Goal: Information Seeking & Learning: Find specific fact

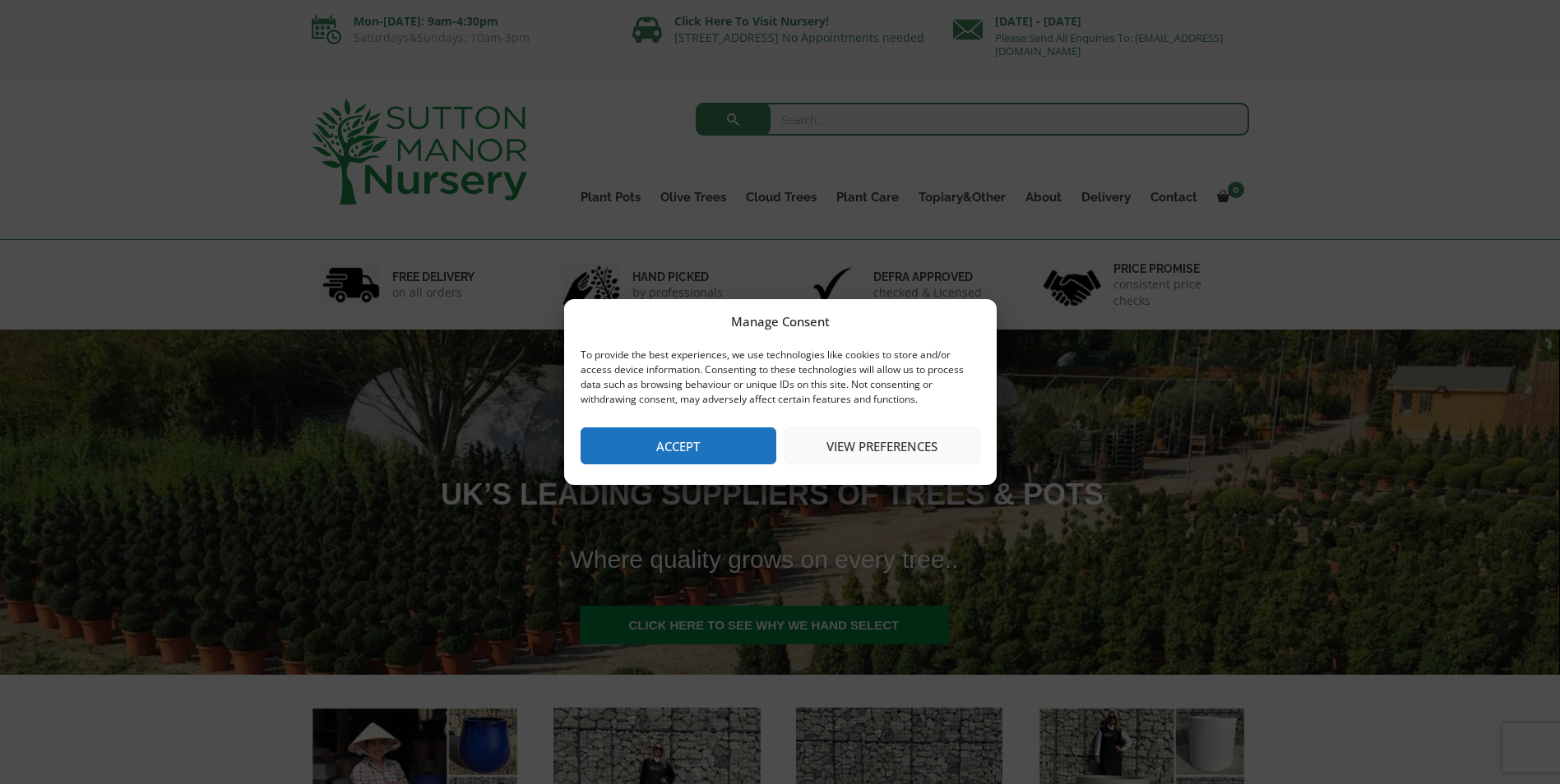
click at [688, 457] on button "Accept" at bounding box center [678, 445] width 196 height 37
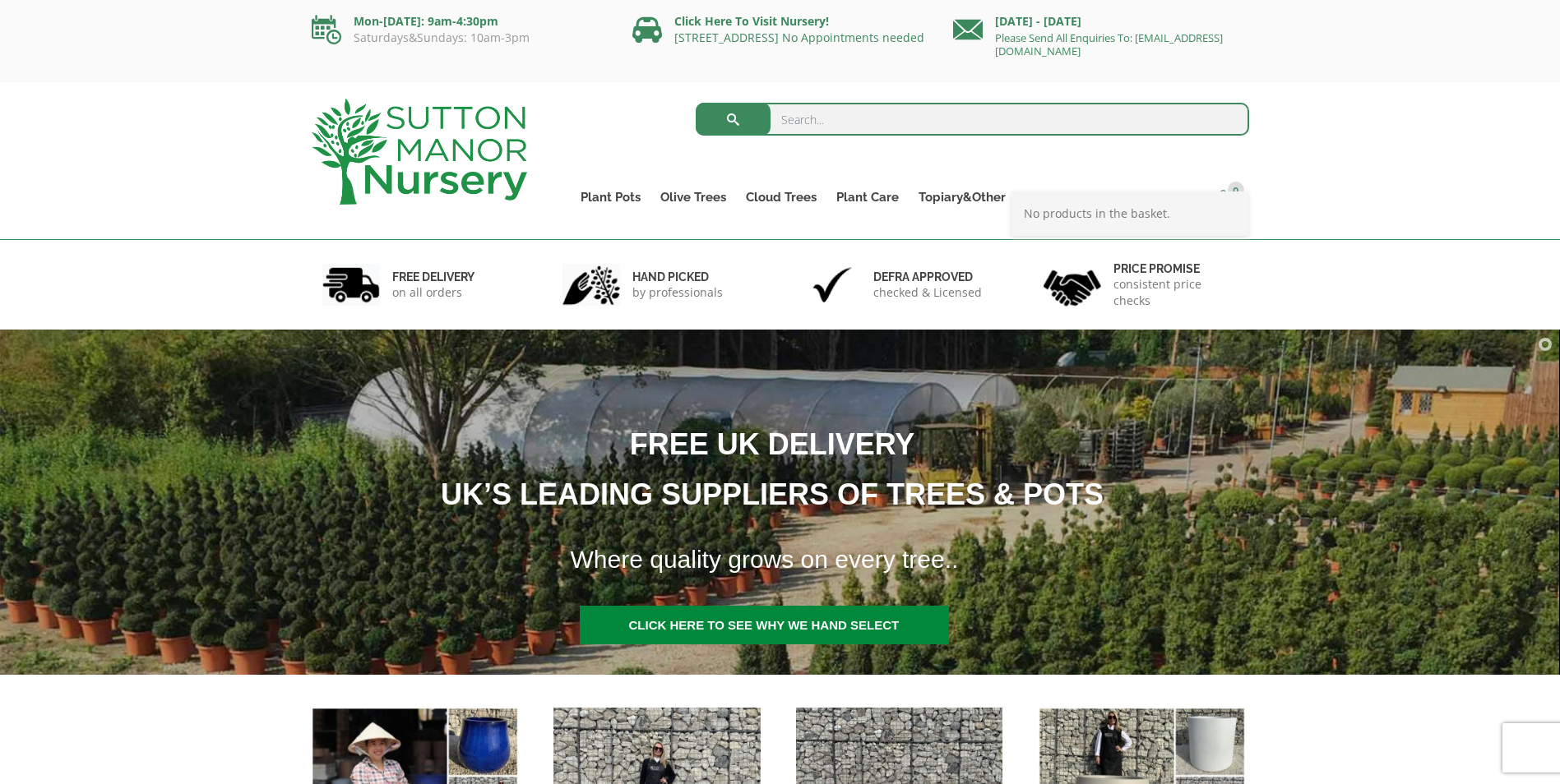
drag, startPoint x: 1182, startPoint y: 199, endPoint x: 1209, endPoint y: 205, distance: 27.7
click at [1182, 199] on link "Contact" at bounding box center [1174, 197] width 67 height 23
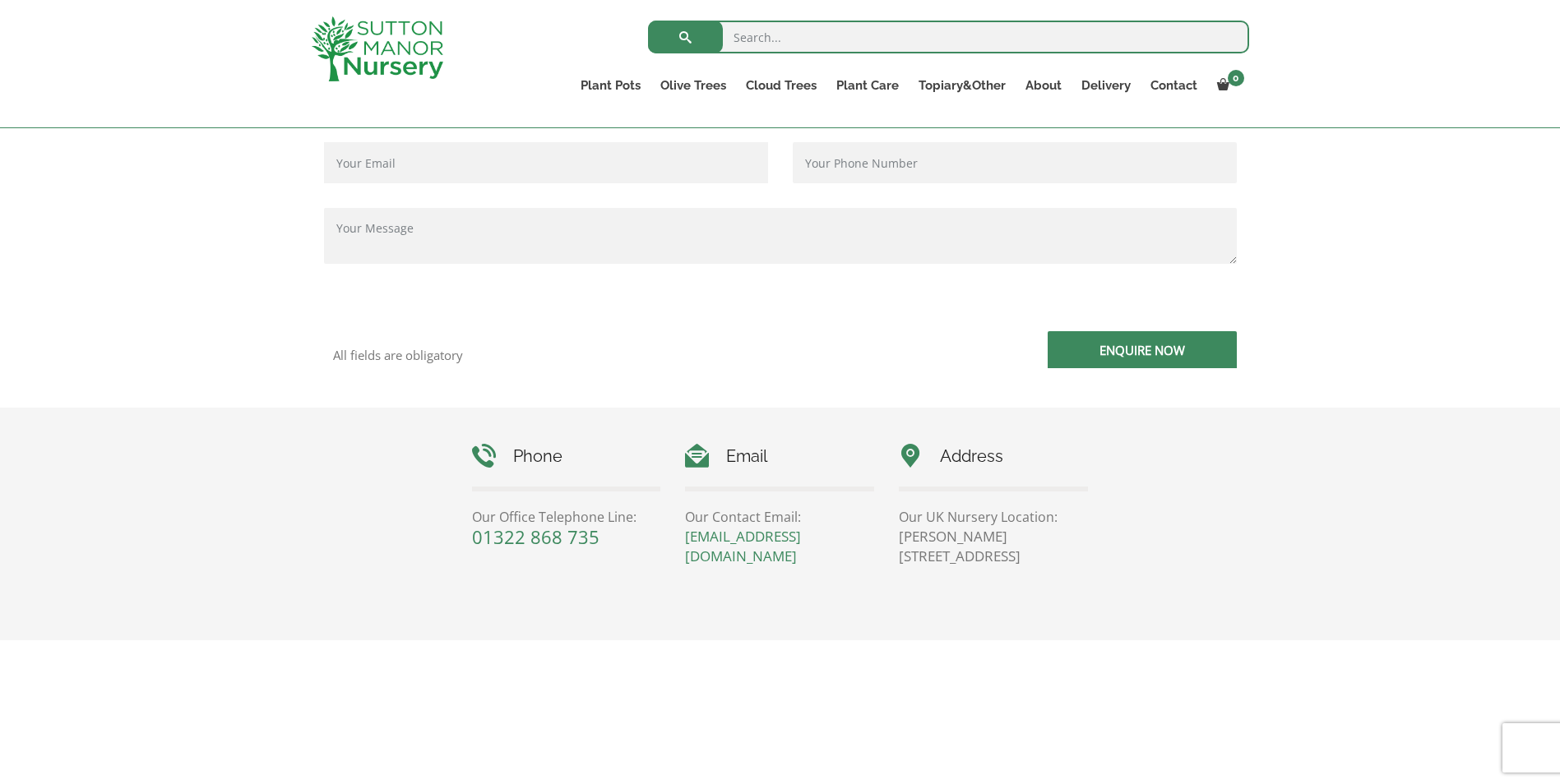
scroll to position [488, 0]
click at [799, 40] on input "search" at bounding box center [949, 37] width 601 height 33
type input "j416"
click at [648, 21] on button "submit" at bounding box center [685, 37] width 74 height 33
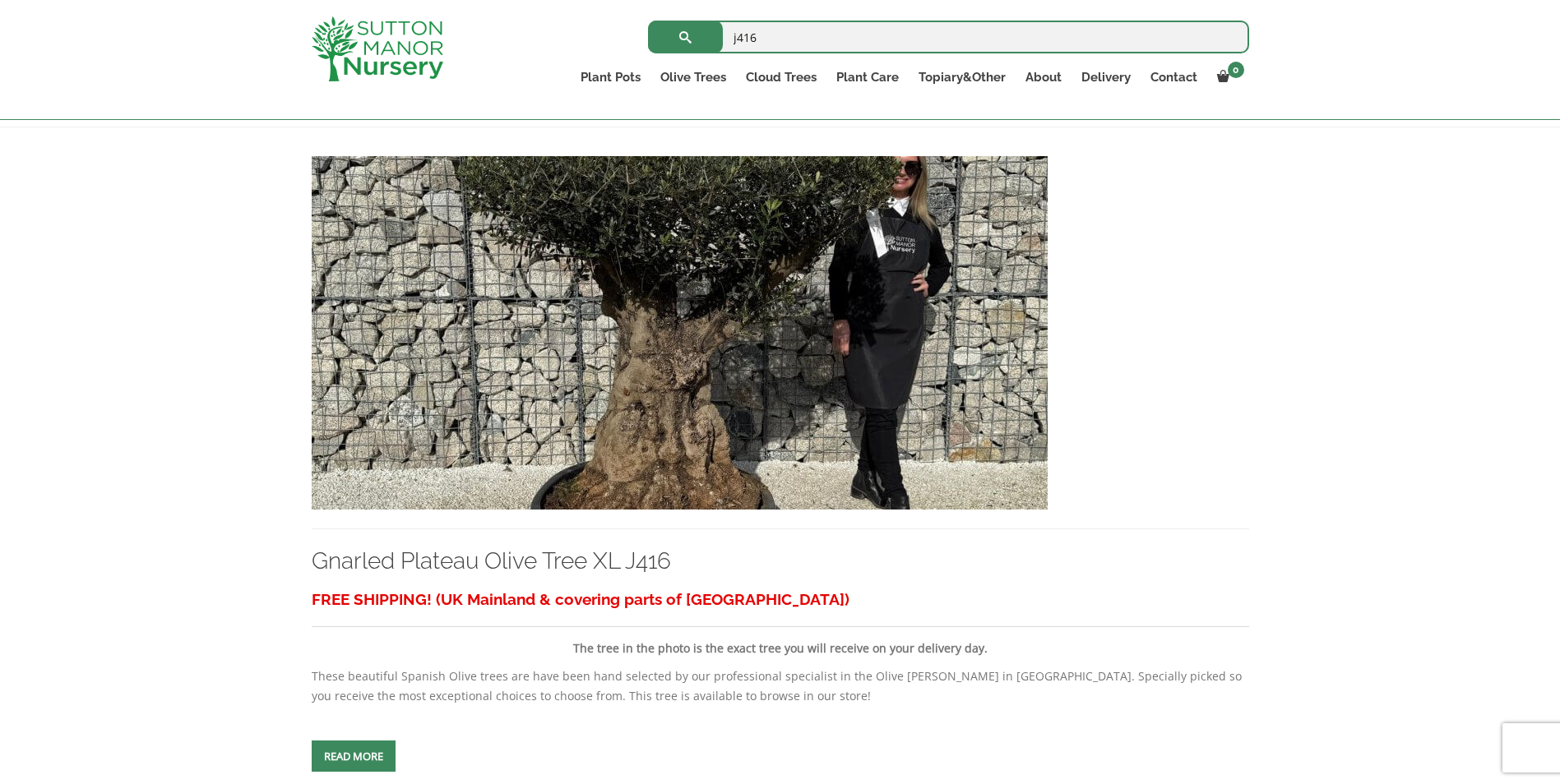
scroll to position [327, 0]
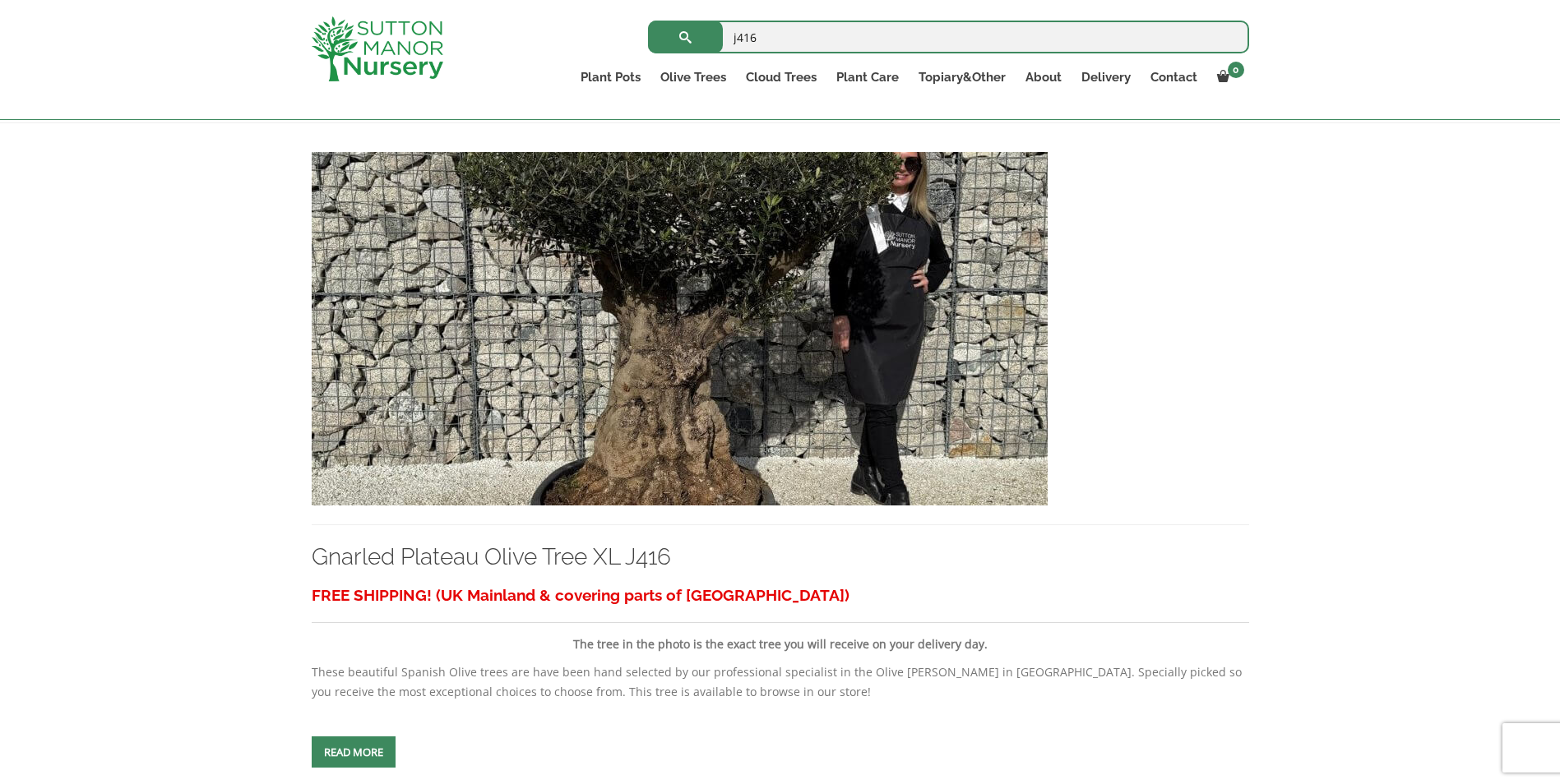
click at [716, 401] on img at bounding box center [680, 329] width 736 height 353
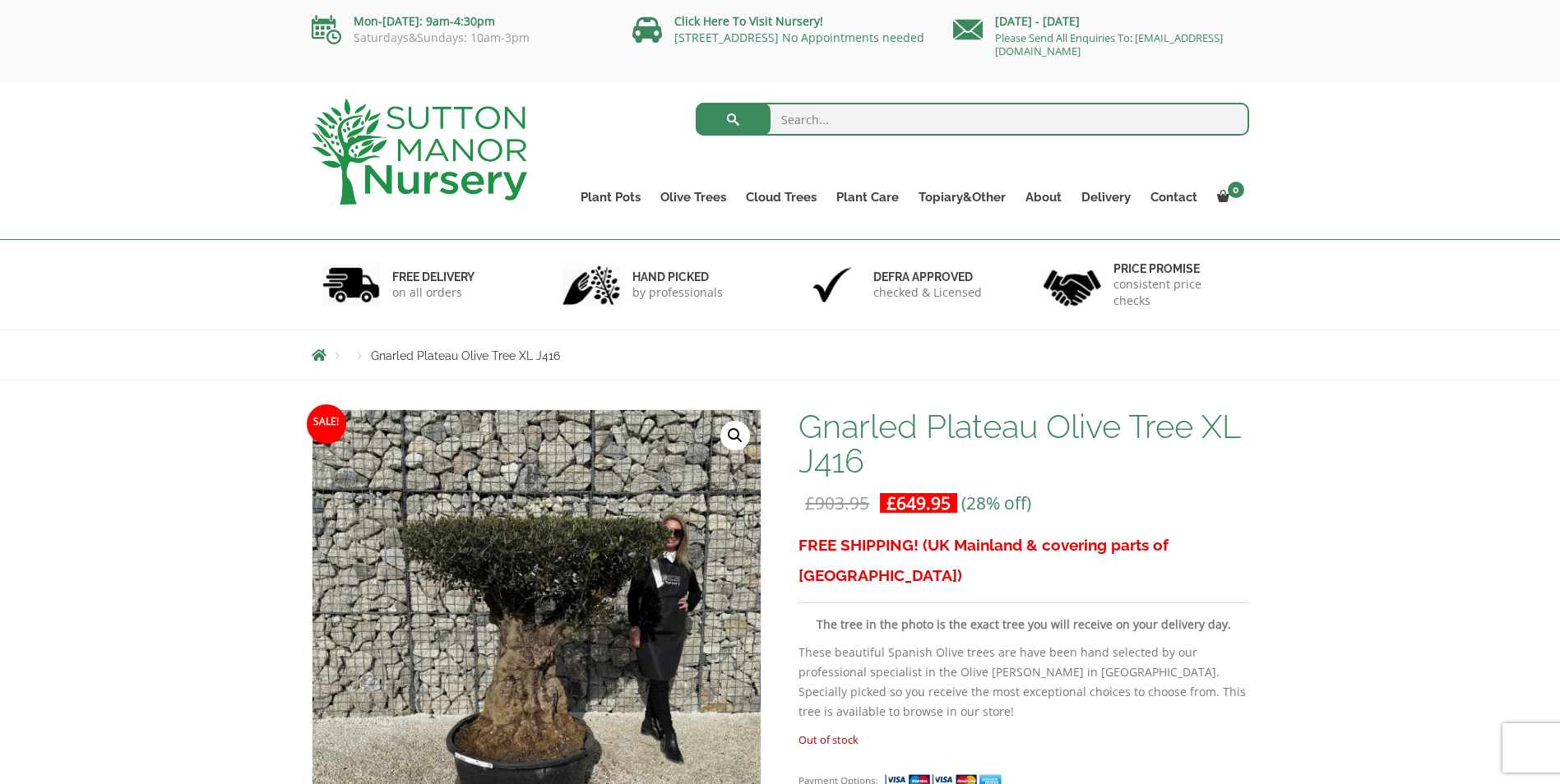
click at [819, 121] on input "search" at bounding box center [973, 119] width 553 height 33
type input "j384"
click at [696, 103] on button "submit" at bounding box center [733, 119] width 74 height 33
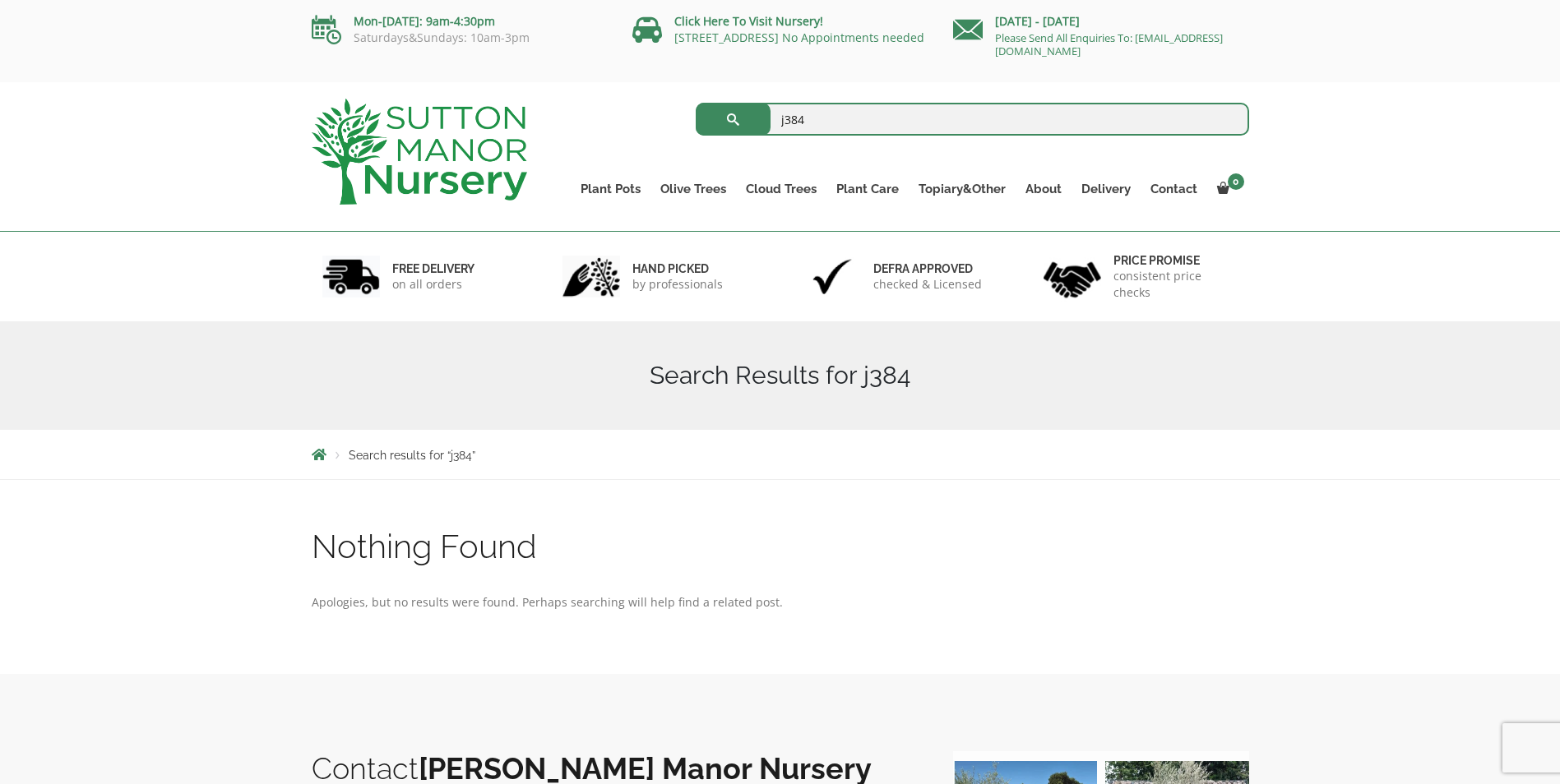
drag, startPoint x: 829, startPoint y: 115, endPoint x: 754, endPoint y: 119, distance: 75.1
click at [754, 119] on form "j384 Search for:" at bounding box center [973, 119] width 553 height 41
click at [1228, 122] on input "j384" at bounding box center [973, 119] width 553 height 33
type input "j412"
click at [696, 103] on button "submit" at bounding box center [733, 119] width 74 height 33
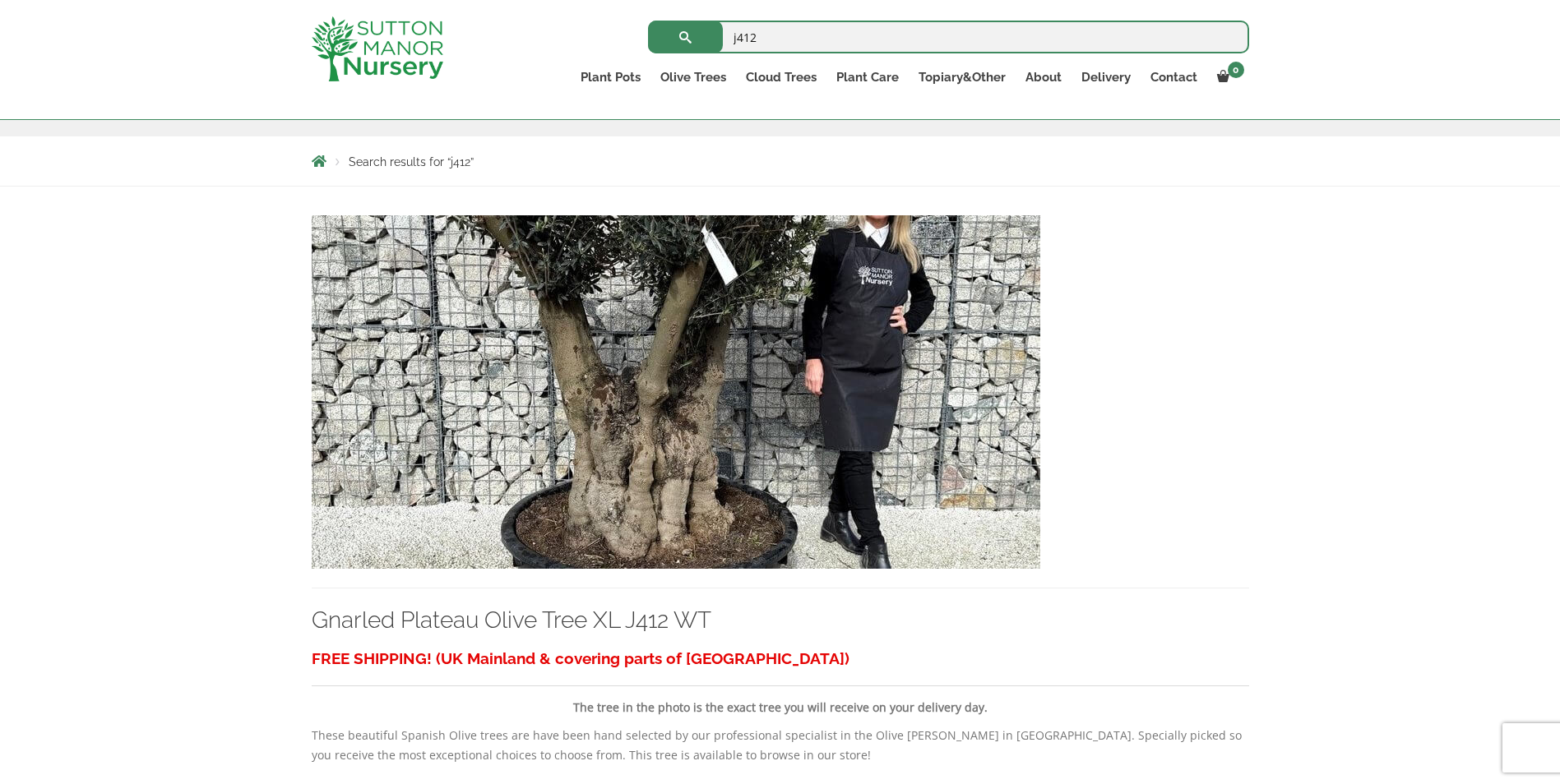
scroll to position [311, 0]
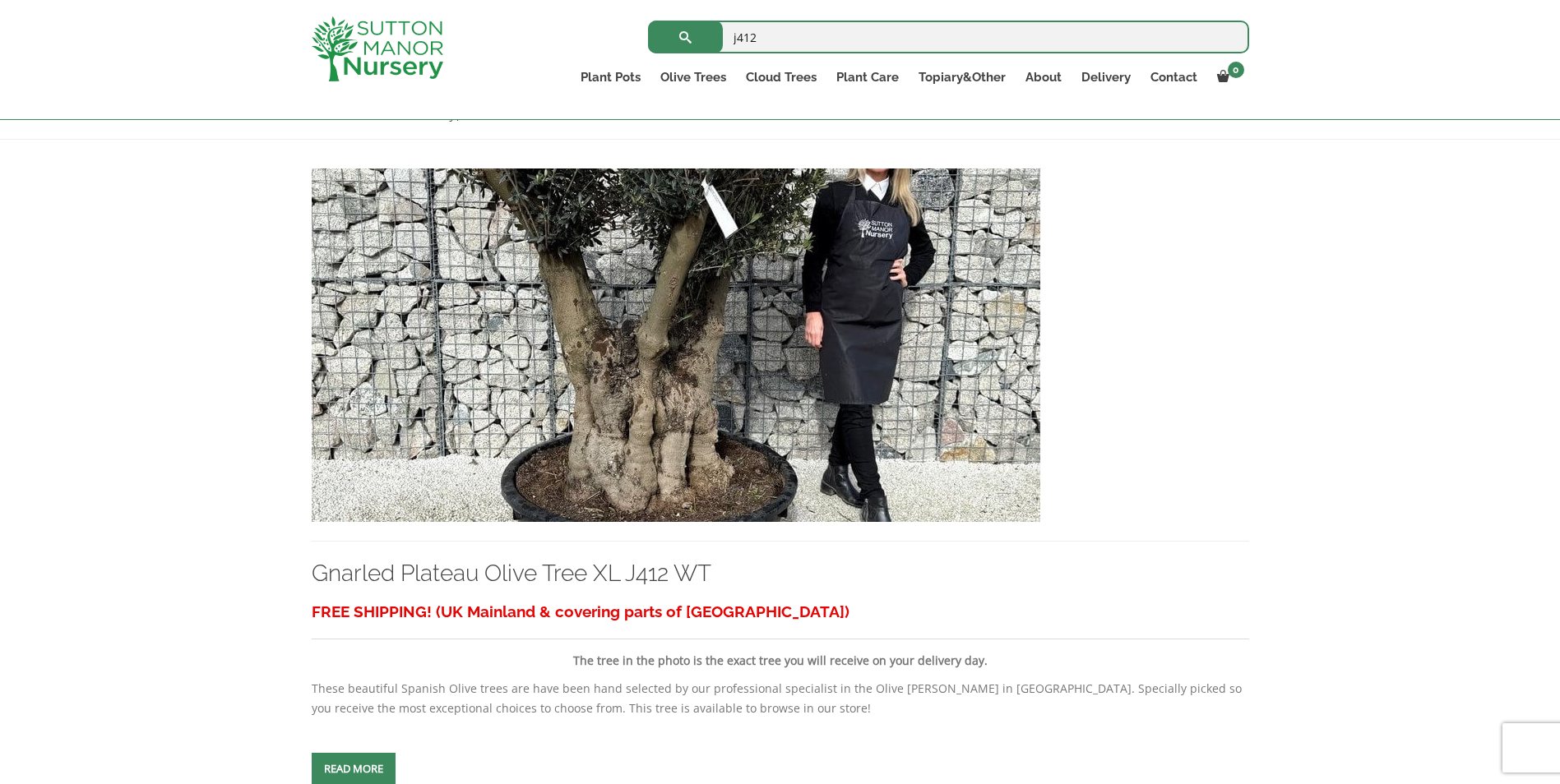
click at [669, 347] on img at bounding box center [676, 345] width 729 height 353
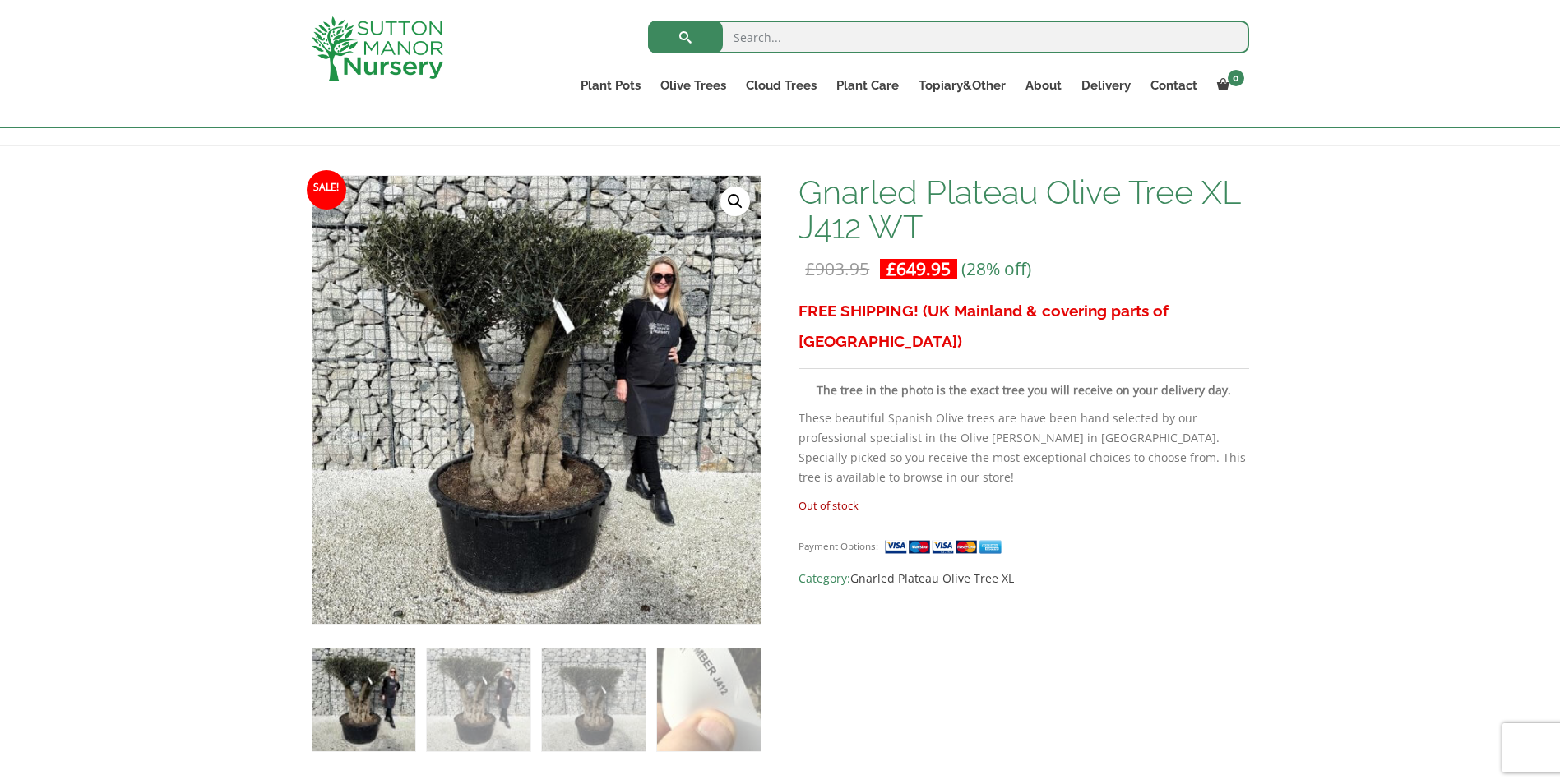
scroll to position [204, 0]
click at [788, 39] on input "search" at bounding box center [949, 37] width 601 height 33
type input "j516"
click at [648, 21] on button "submit" at bounding box center [685, 37] width 74 height 33
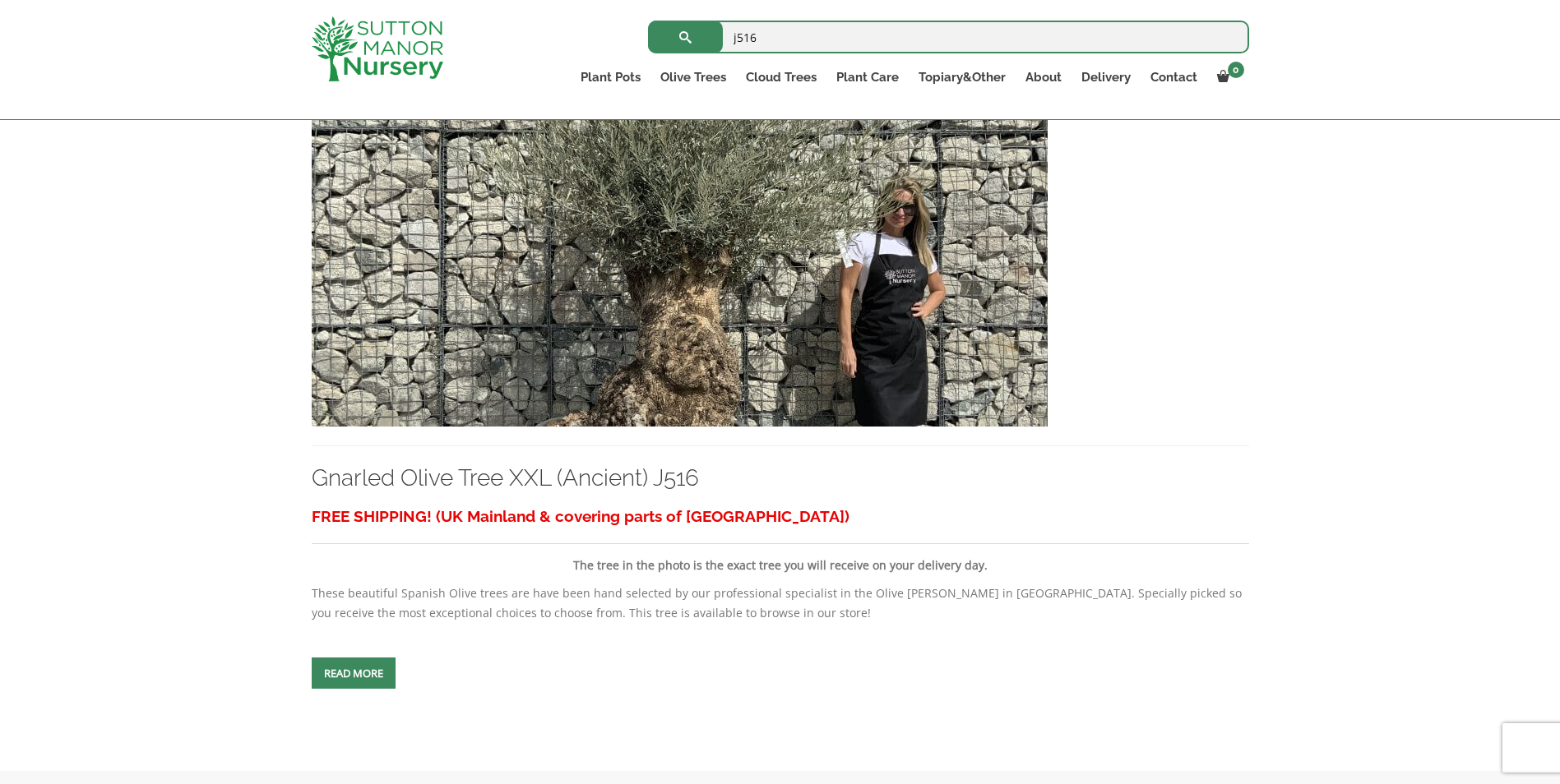
scroll to position [407, 0]
click at [666, 310] on img at bounding box center [680, 248] width 736 height 353
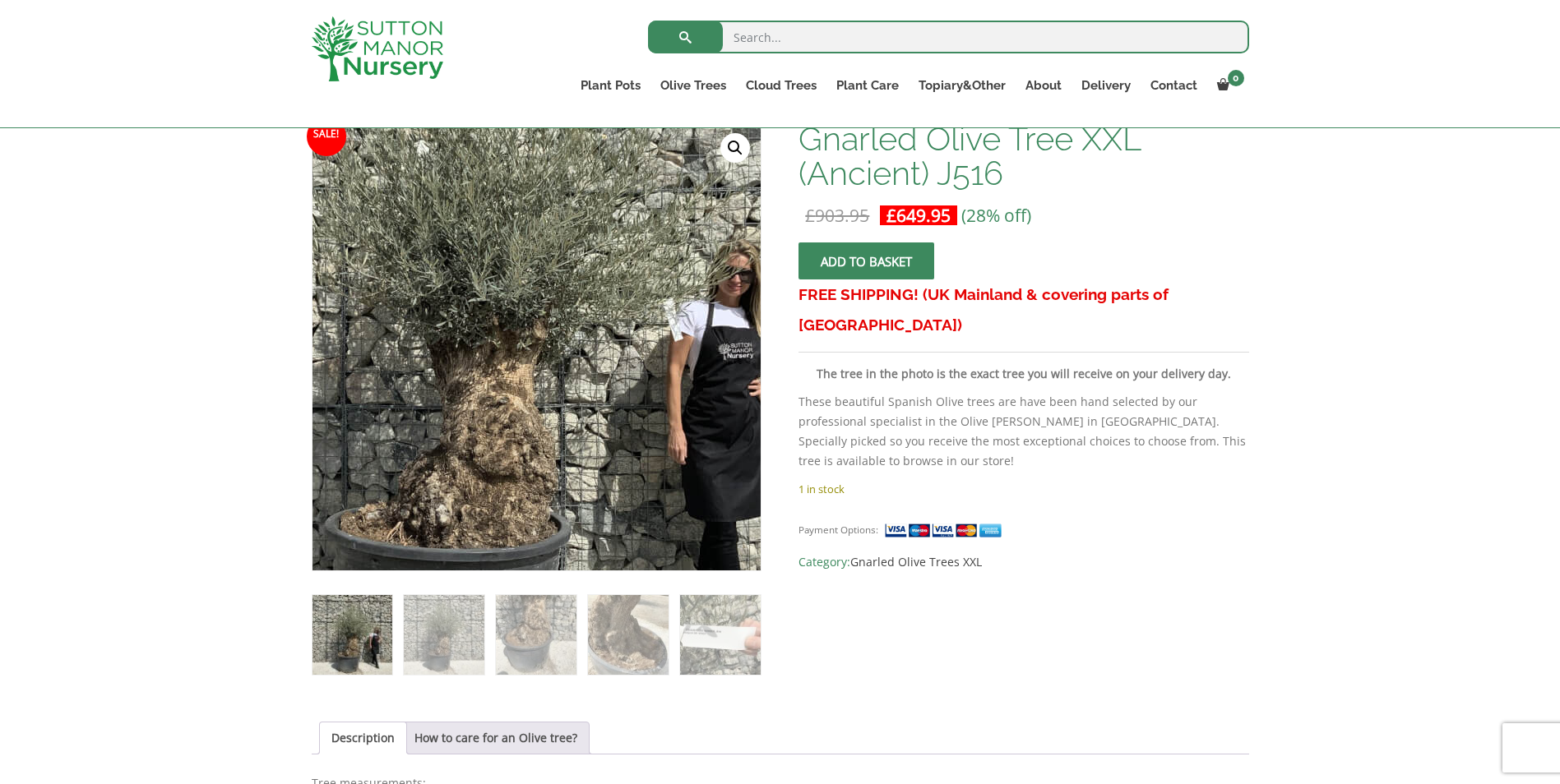
scroll to position [259, 0]
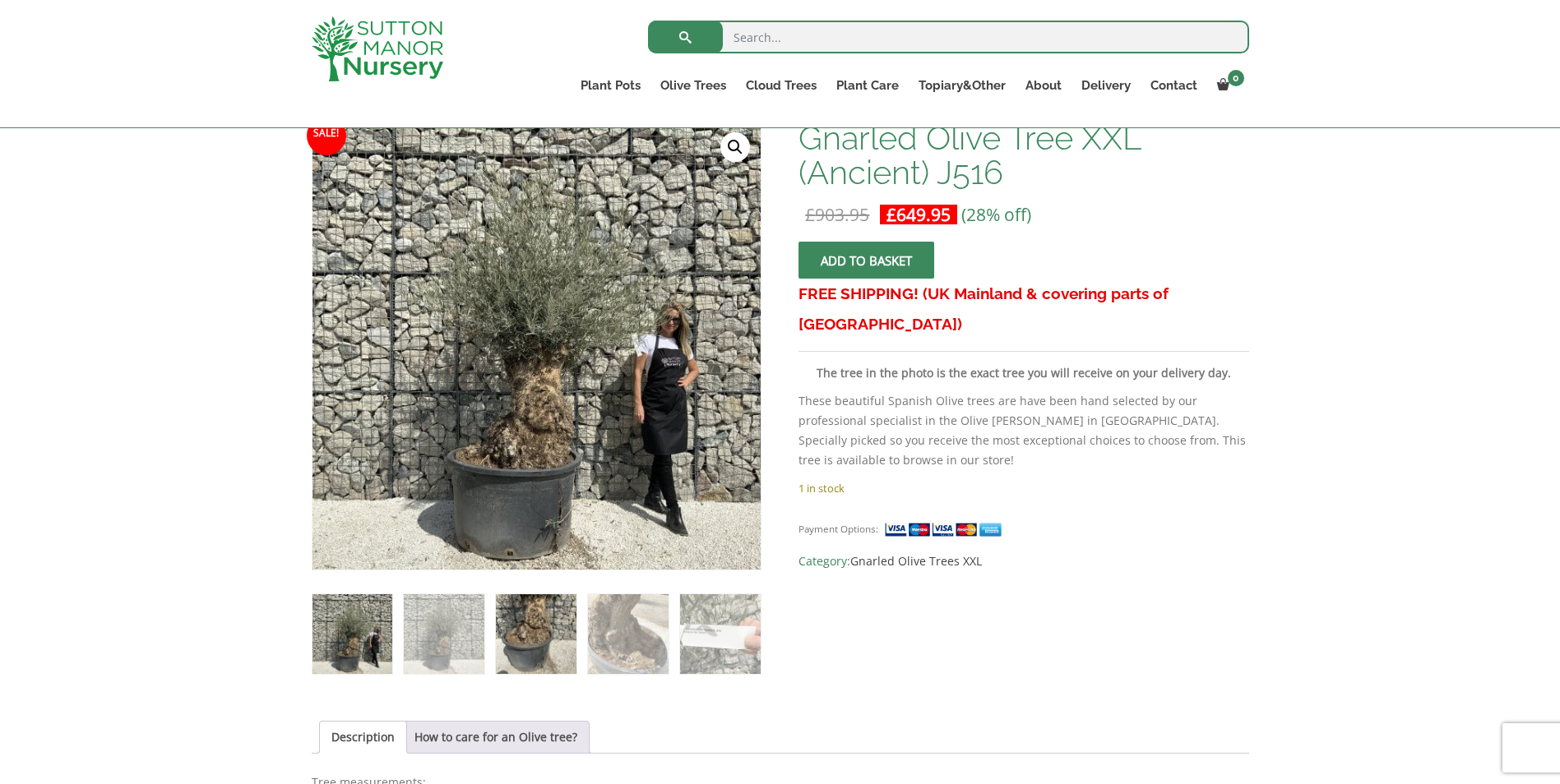
click at [542, 638] on img at bounding box center [535, 633] width 80 height 80
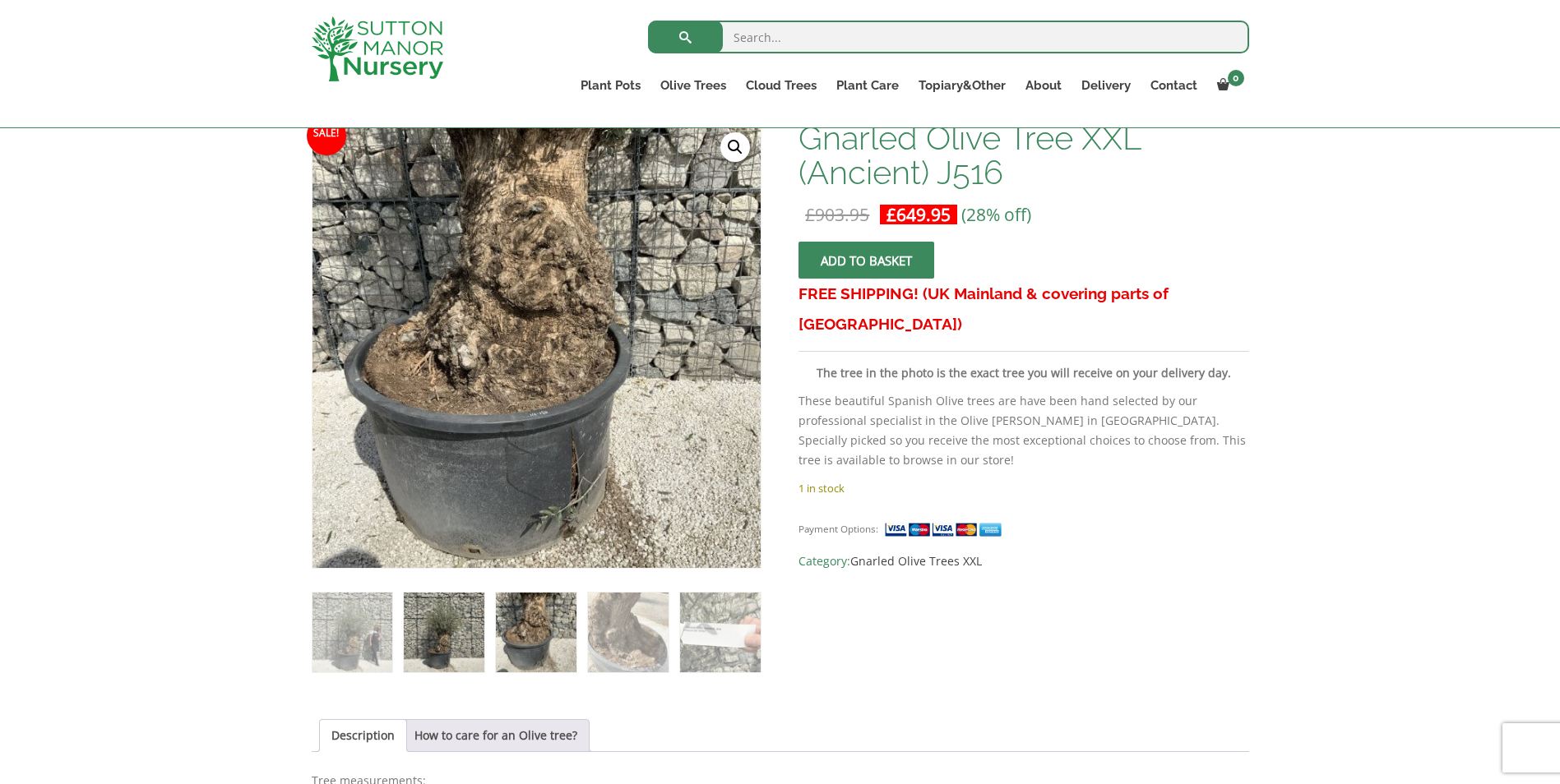
click at [425, 637] on img at bounding box center [444, 633] width 80 height 80
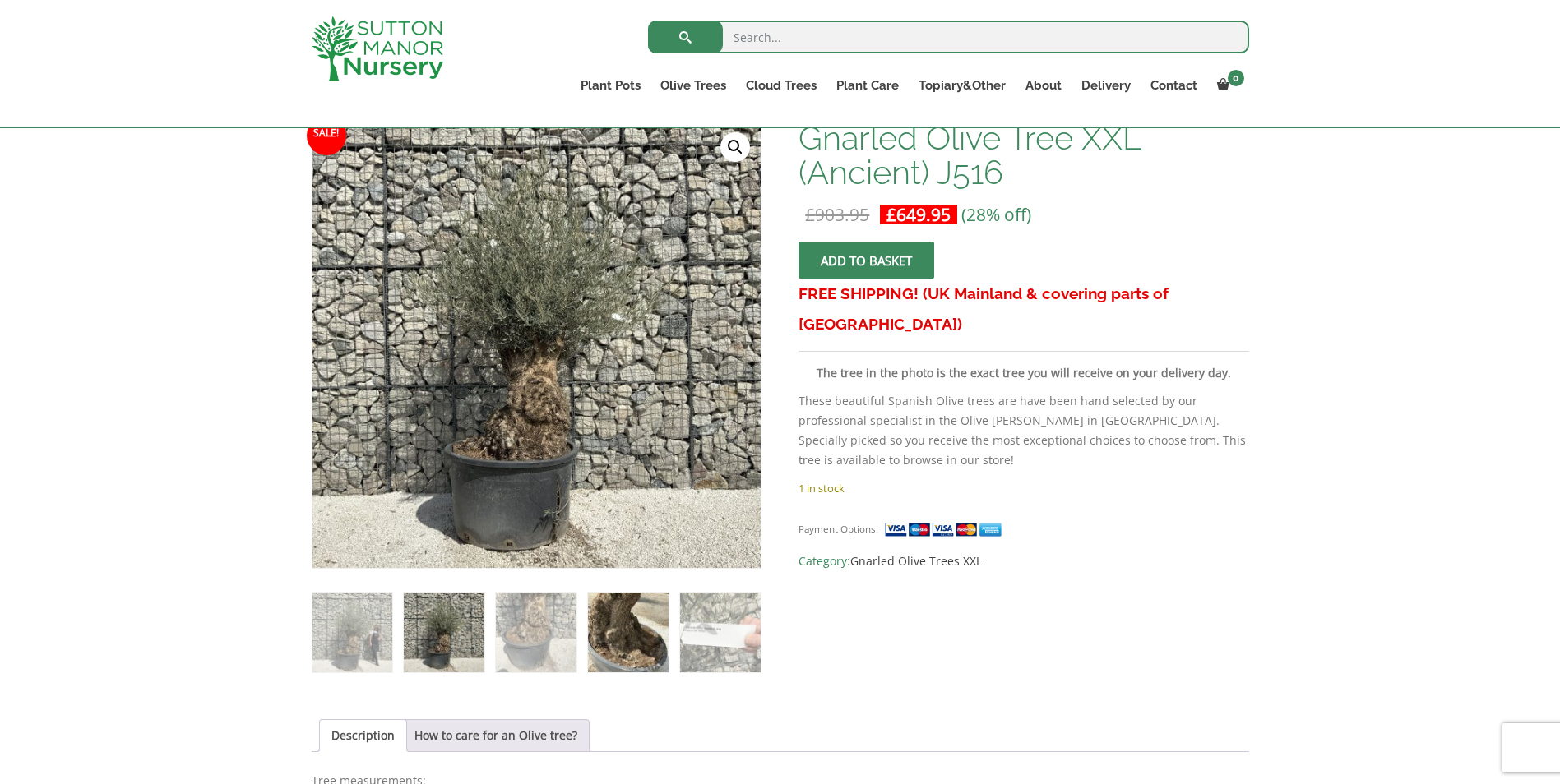
click at [602, 650] on img at bounding box center [628, 633] width 80 height 80
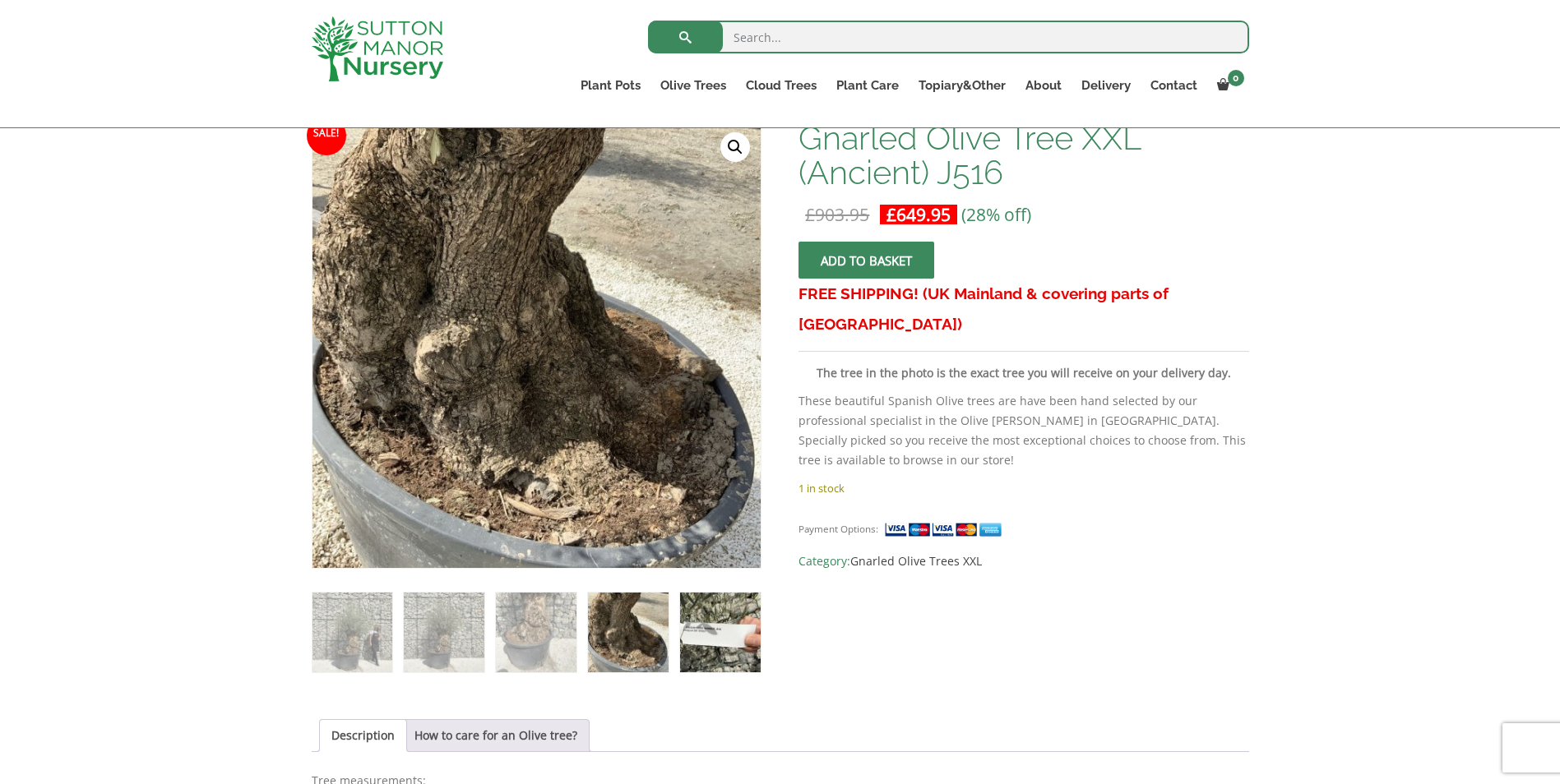
click at [695, 649] on img at bounding box center [719, 633] width 80 height 80
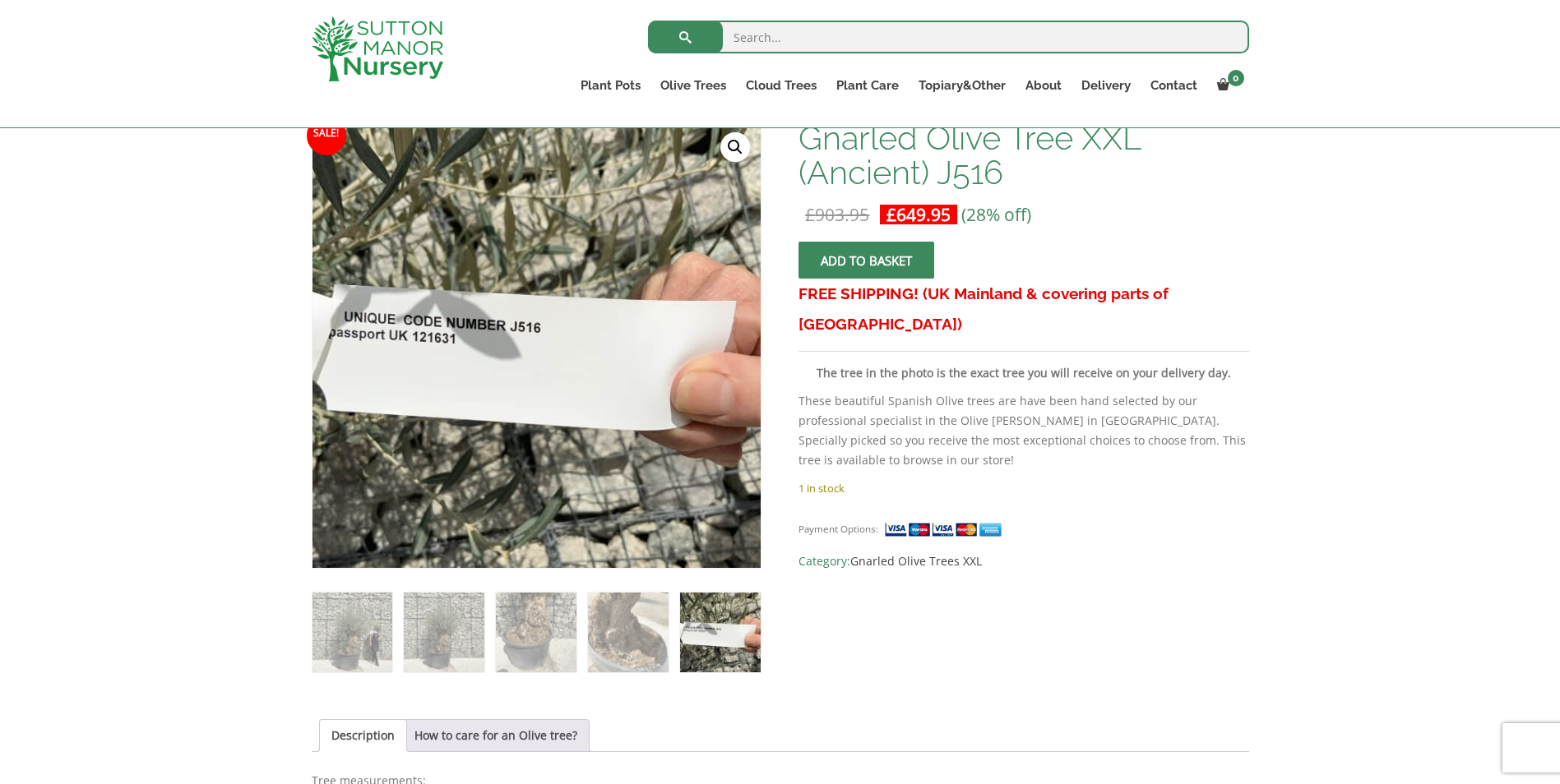
click at [799, 32] on input "search" at bounding box center [949, 37] width 601 height 33
type input "j500"
click at [648, 21] on button "submit" at bounding box center [685, 37] width 74 height 33
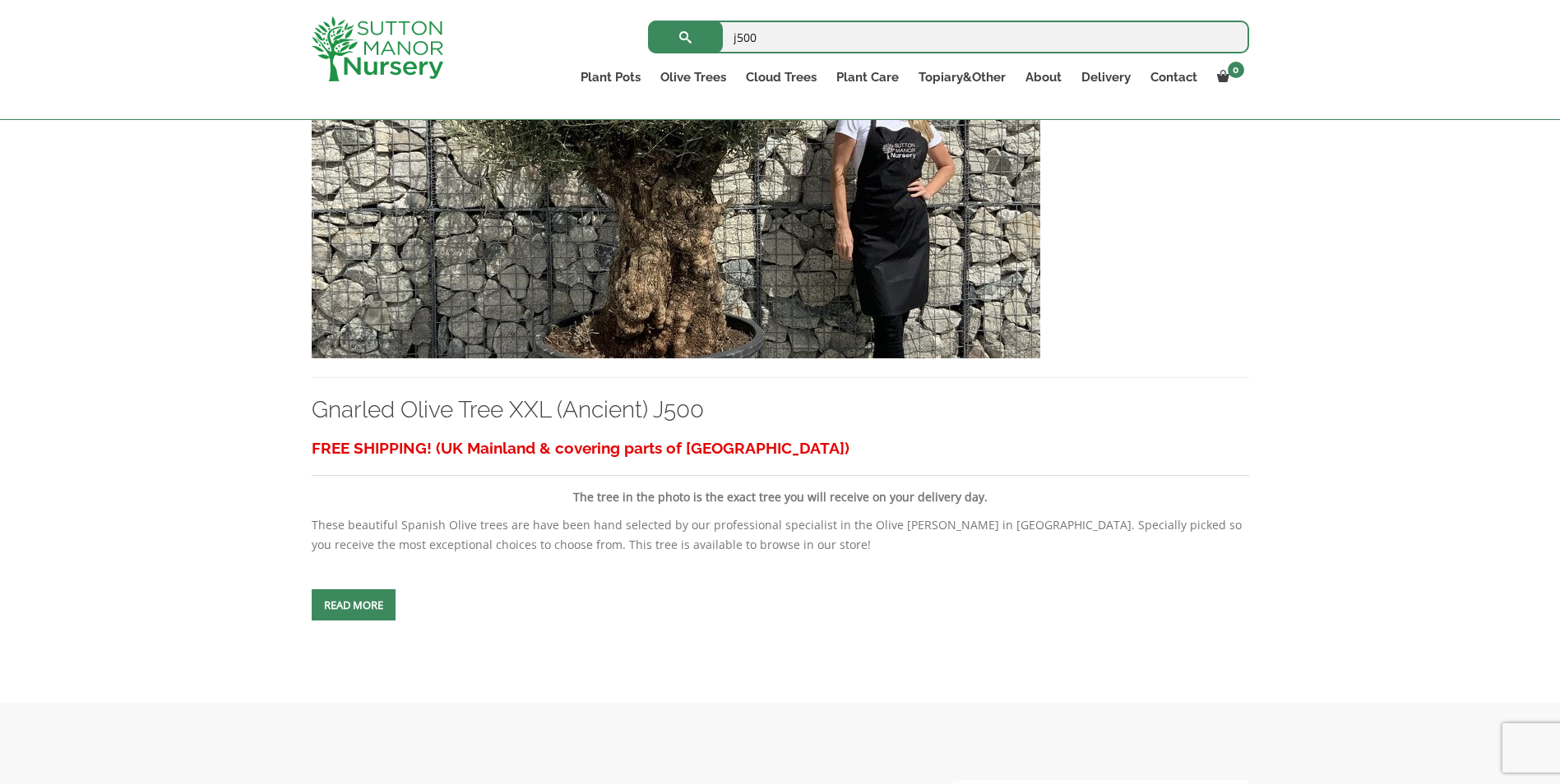
scroll to position [490, 0]
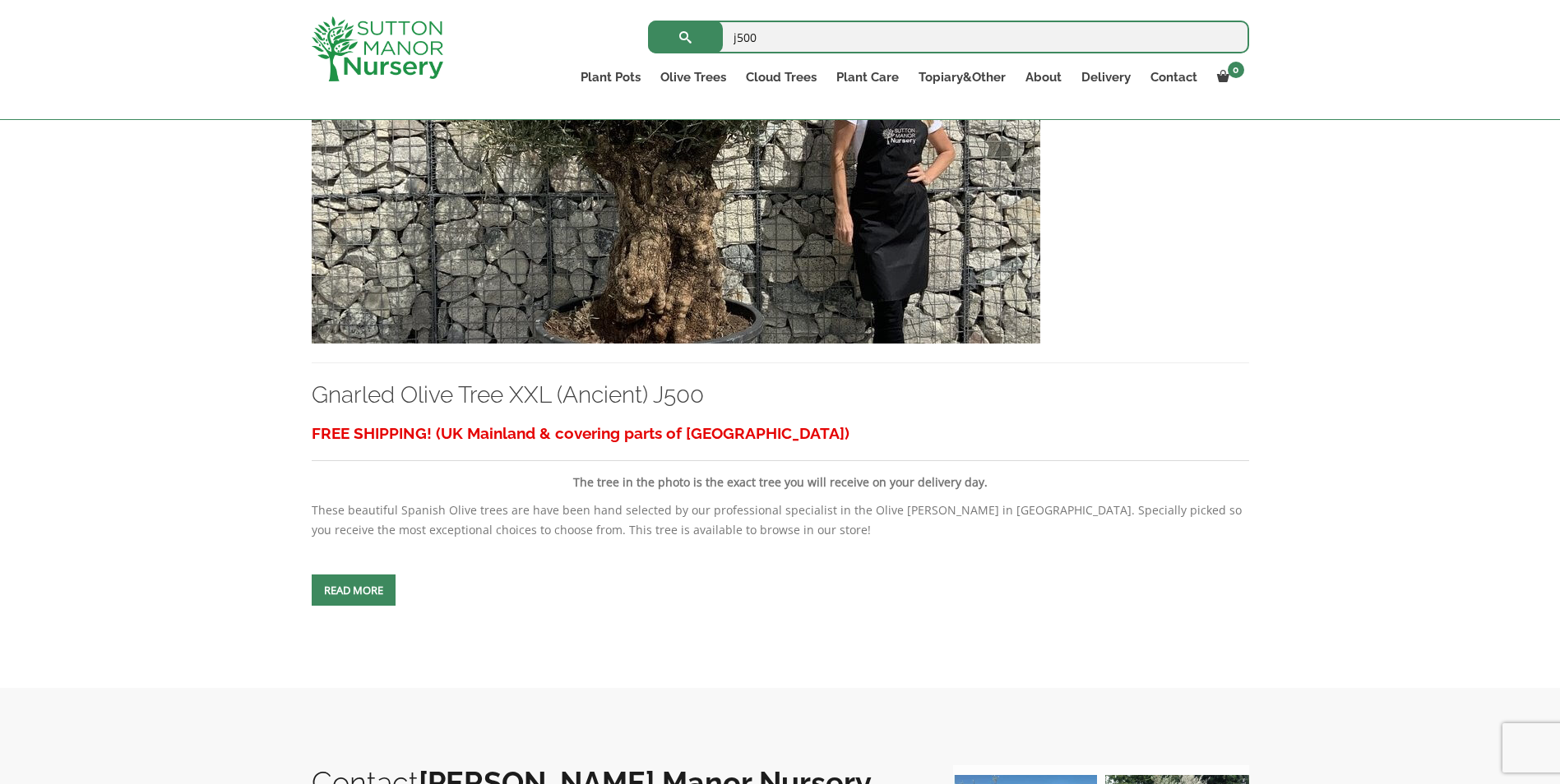
click at [652, 222] on img at bounding box center [676, 166] width 729 height 353
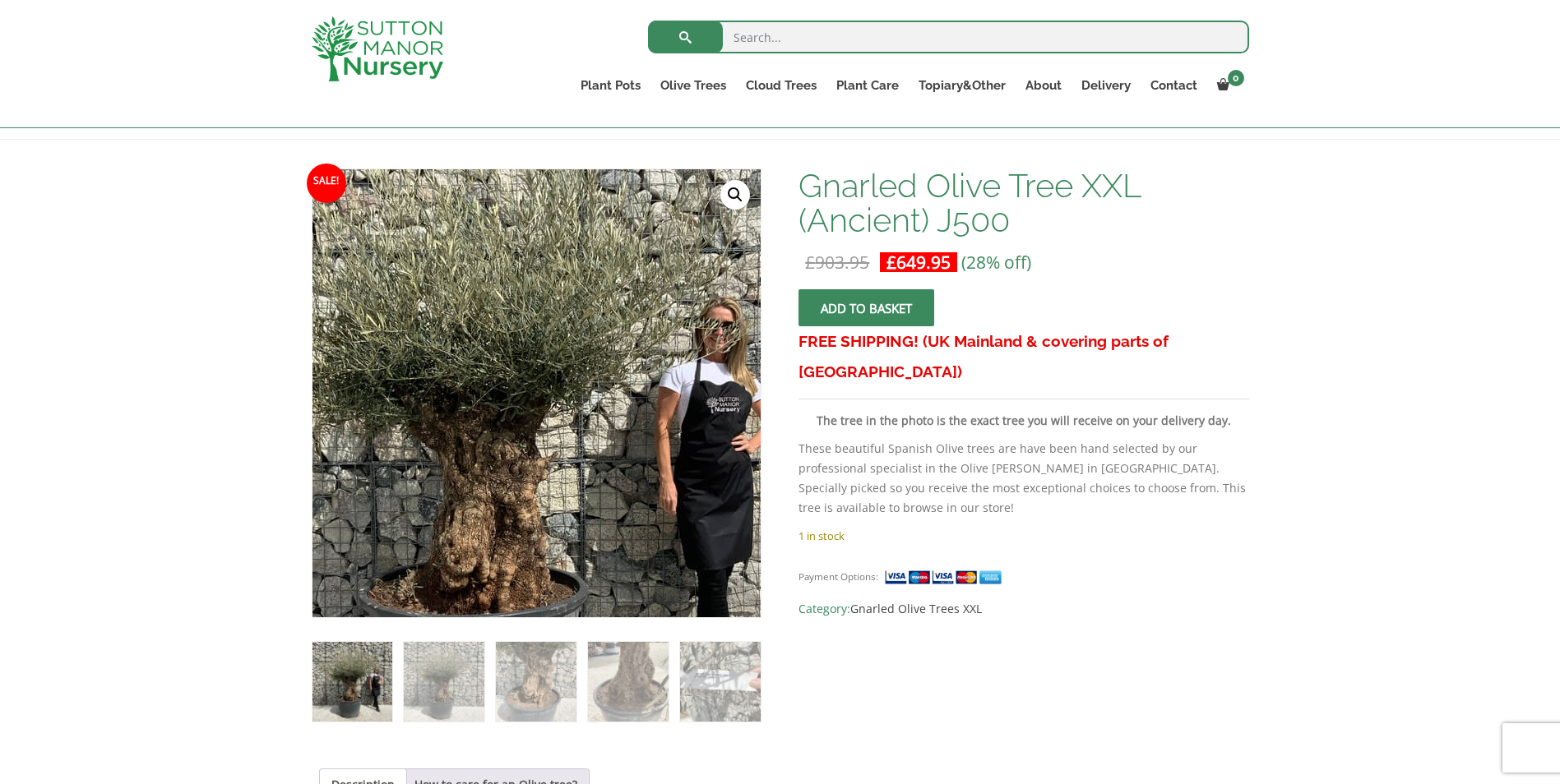
scroll to position [217, 0]
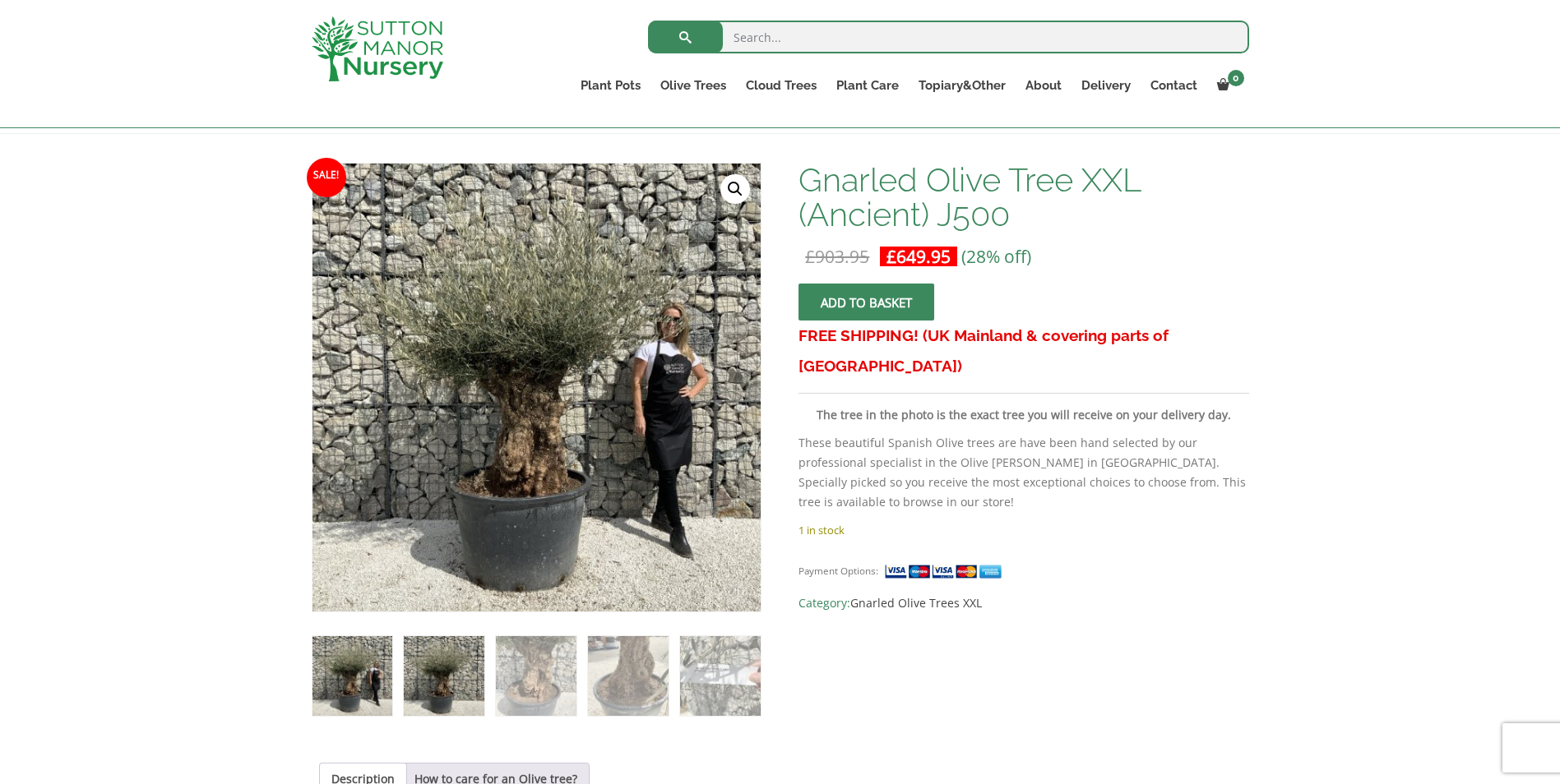
click at [447, 690] on img at bounding box center [444, 675] width 80 height 80
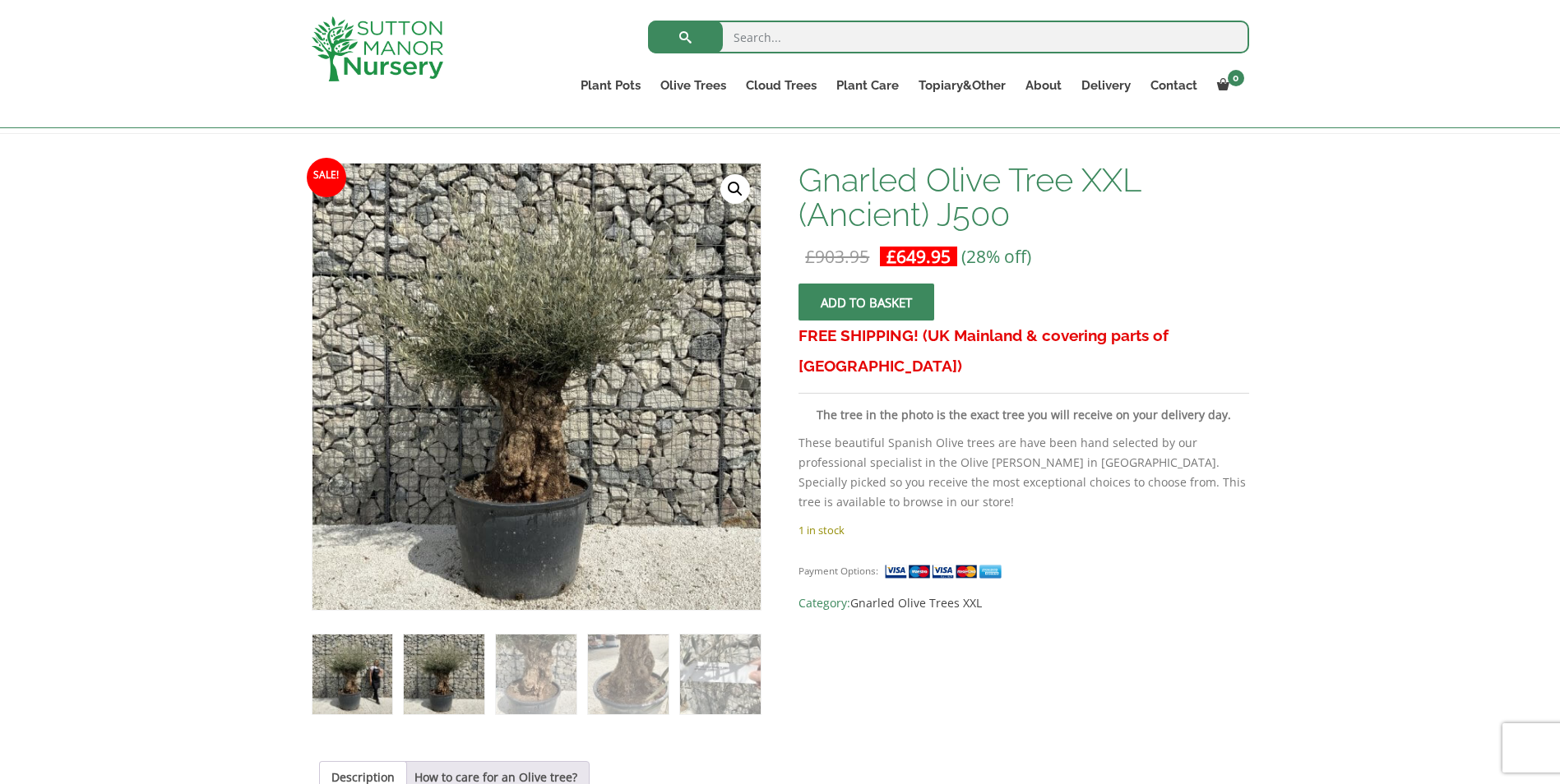
click at [347, 675] on img at bounding box center [352, 674] width 80 height 80
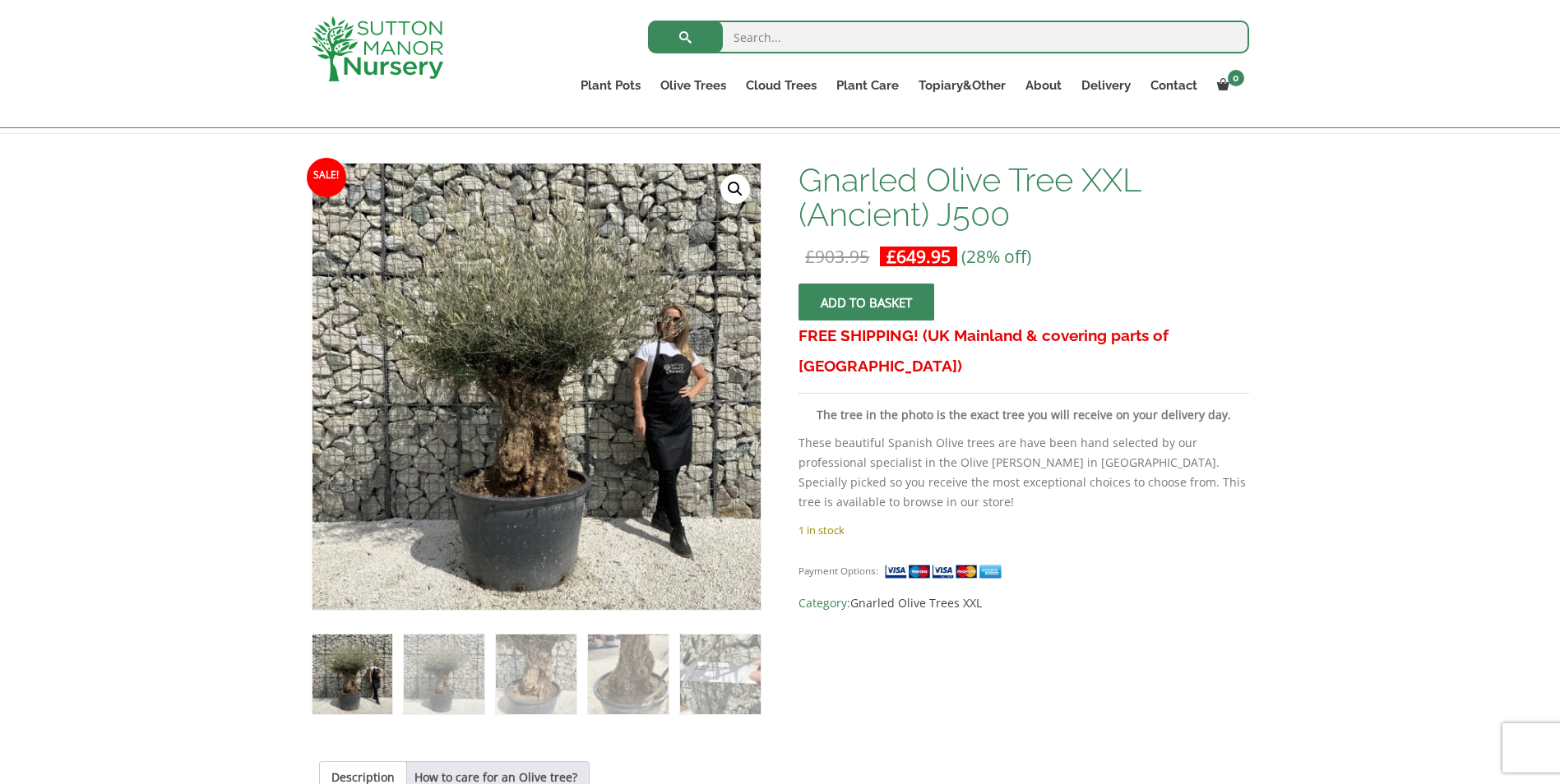
click at [785, 50] on input "search" at bounding box center [949, 37] width 601 height 33
type input "j499"
click at [648, 21] on button "submit" at bounding box center [685, 37] width 74 height 33
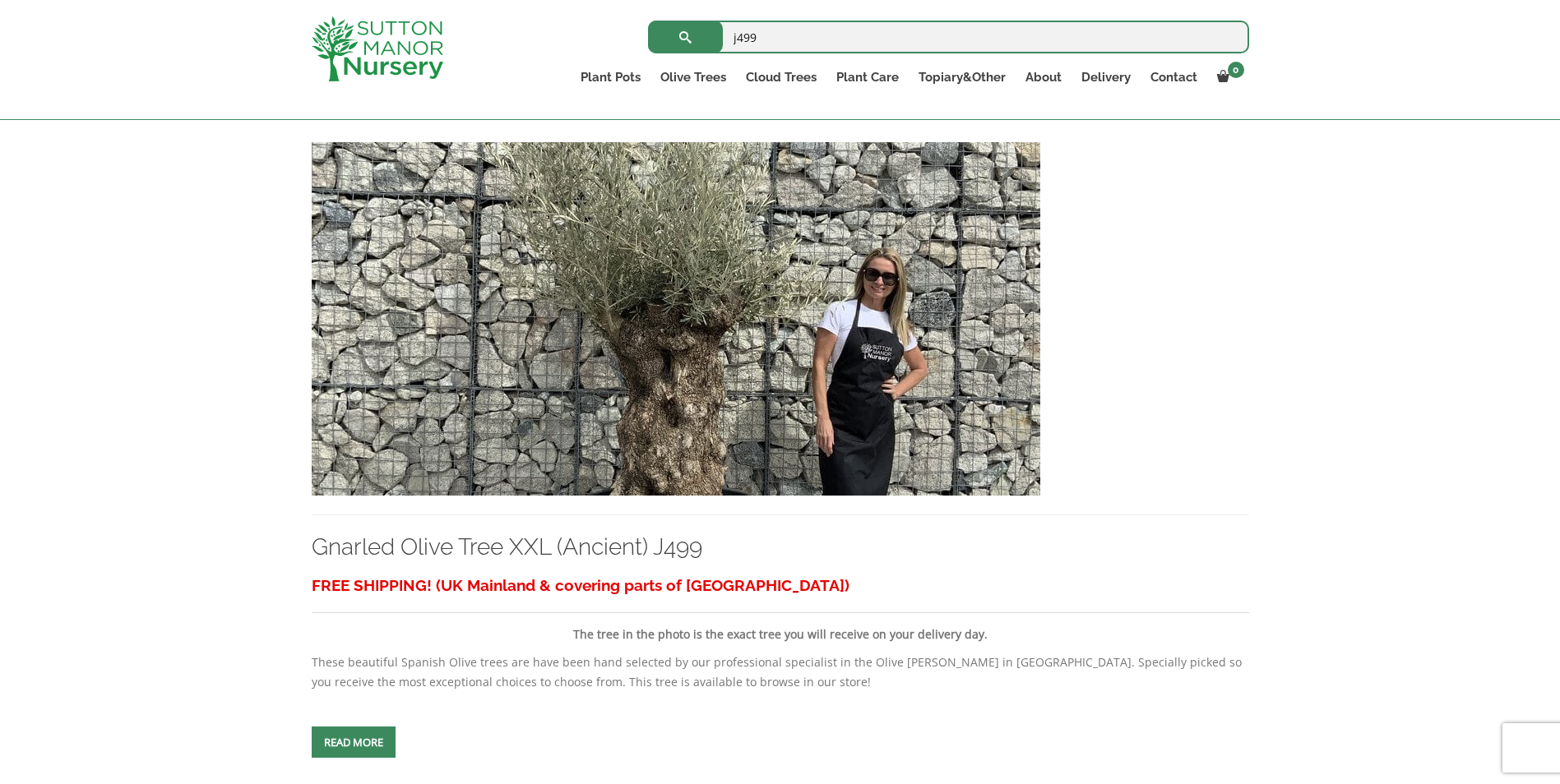
scroll to position [339, 0]
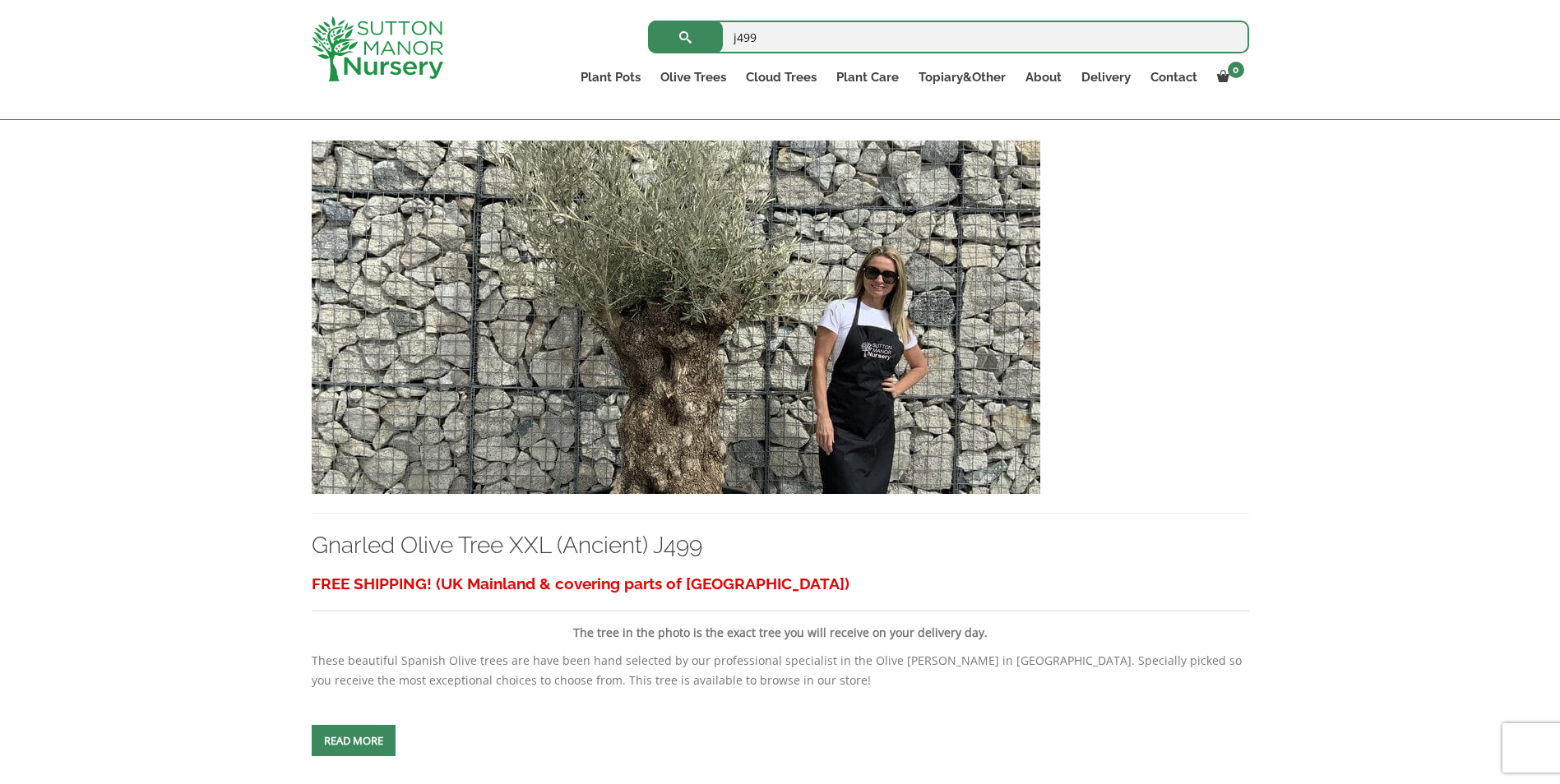
click at [707, 321] on img at bounding box center [676, 317] width 729 height 353
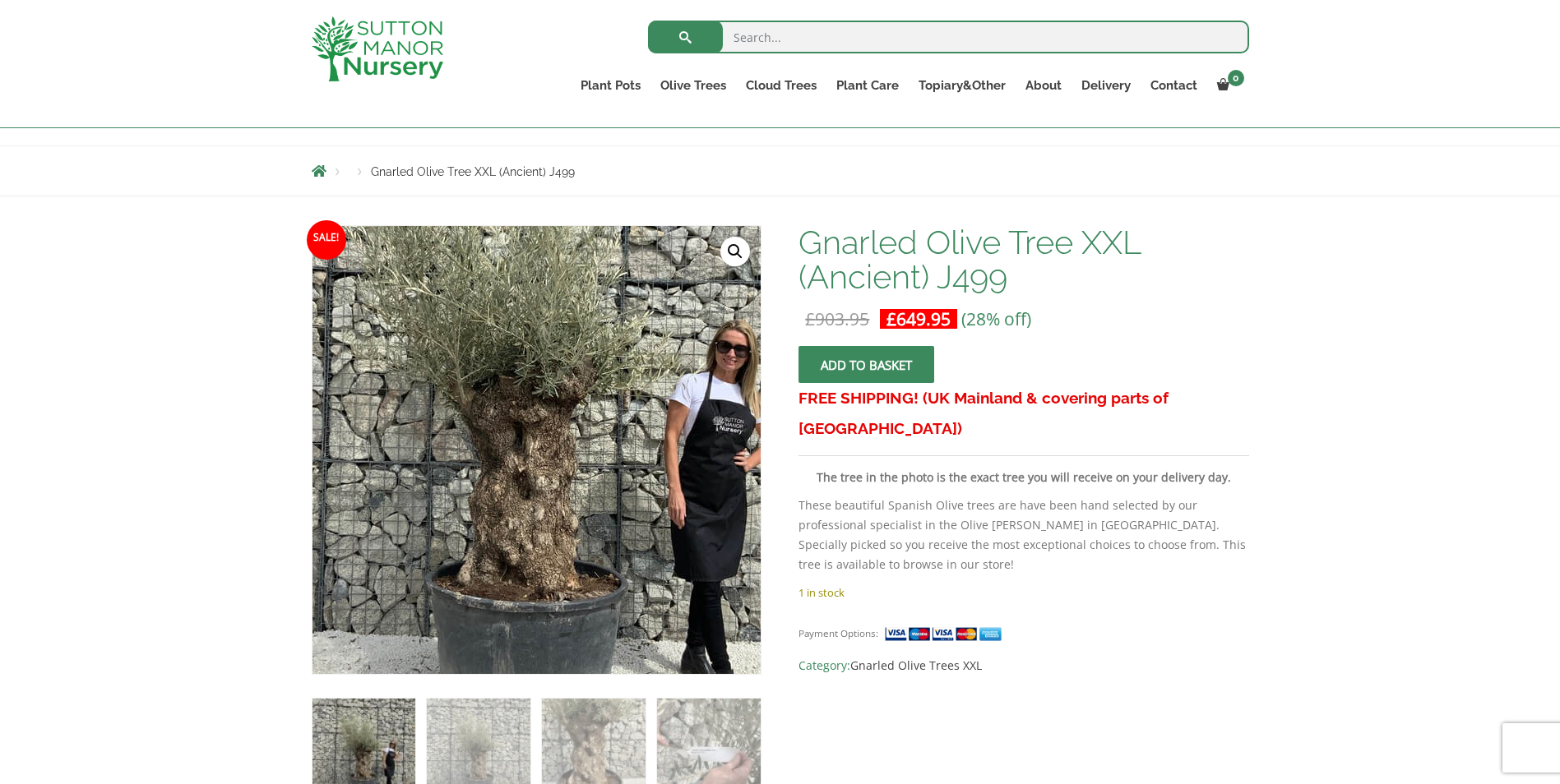
scroll to position [156, 0]
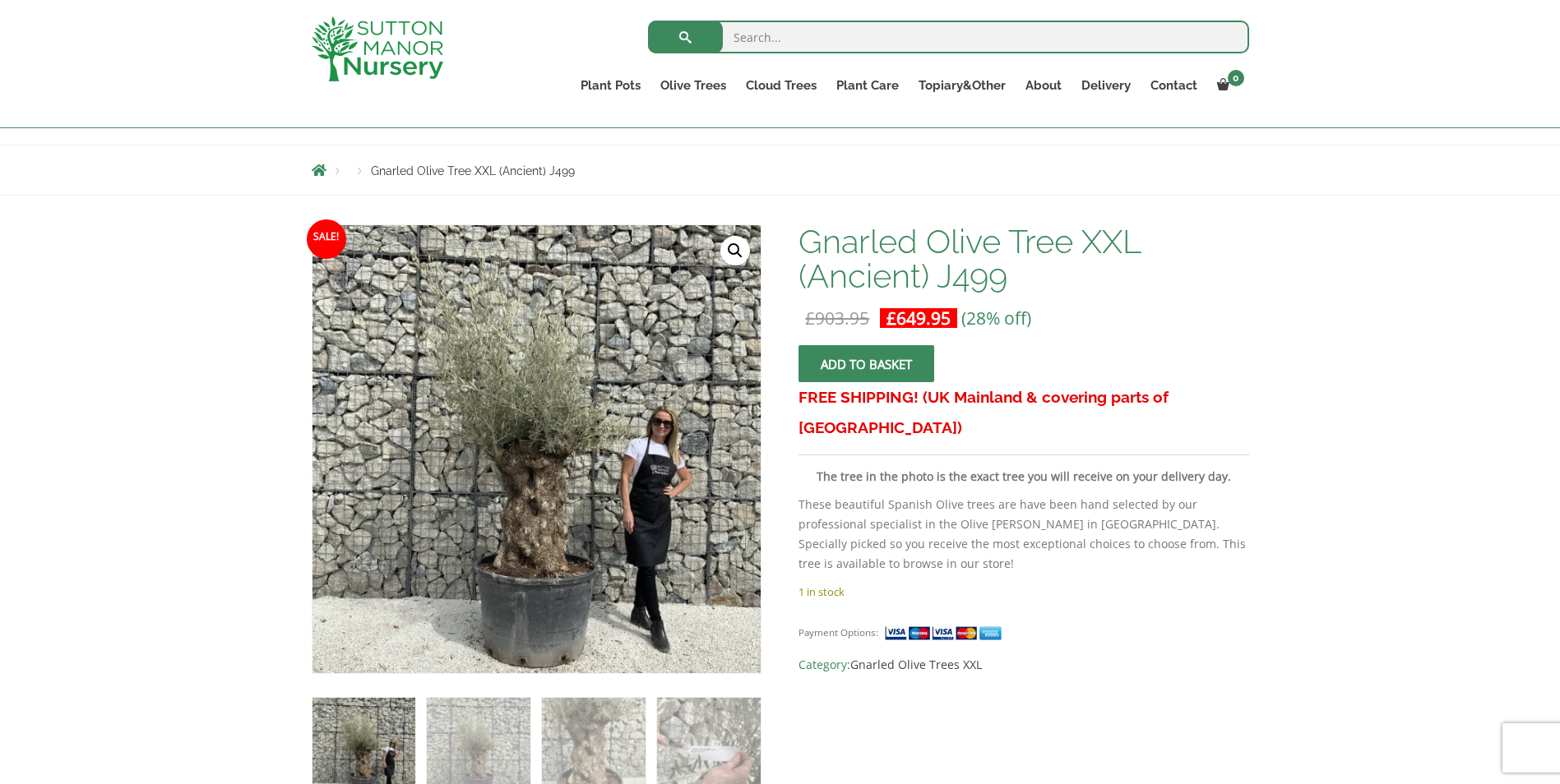
click at [364, 760] on img at bounding box center [364, 750] width 103 height 103
click at [434, 757] on img at bounding box center [479, 750] width 103 height 103
